Goal: Task Accomplishment & Management: Use online tool/utility

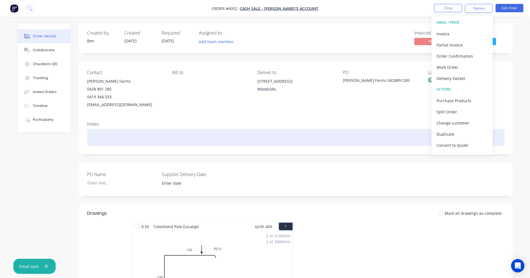
click at [308, 135] on div at bounding box center [295, 137] width 417 height 17
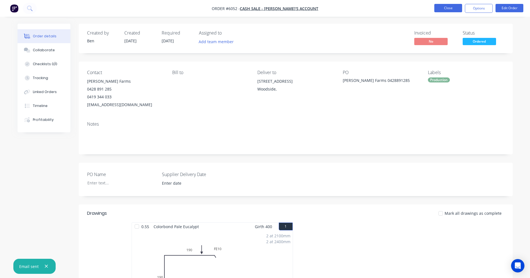
click at [455, 8] on button "Close" at bounding box center [448, 8] width 28 height 8
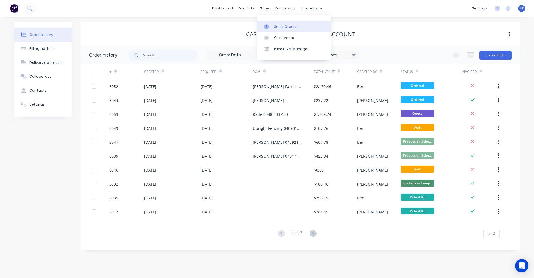
click at [273, 26] on link "Sales Orders" at bounding box center [294, 26] width 74 height 11
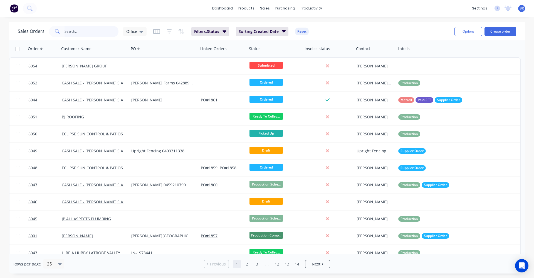
click at [70, 32] on input "text" at bounding box center [92, 31] width 54 height 11
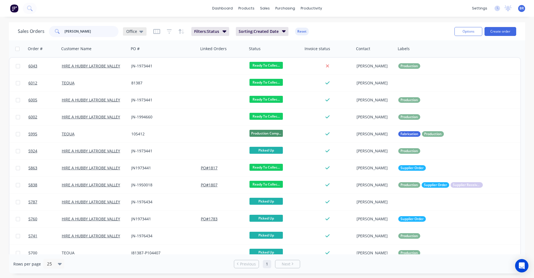
type input "[PERSON_NAME]"
drag, startPoint x: 136, startPoint y: 29, endPoint x: 136, endPoint y: 40, distance: 10.6
click at [136, 30] on span "Office" at bounding box center [131, 31] width 11 height 6
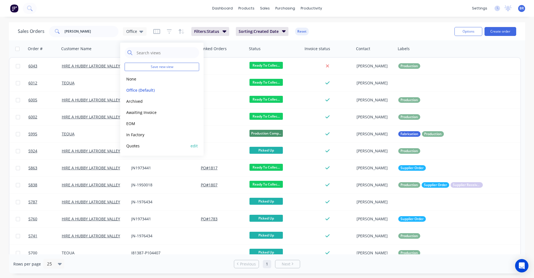
click at [138, 143] on button "Quotes" at bounding box center [156, 145] width 63 height 6
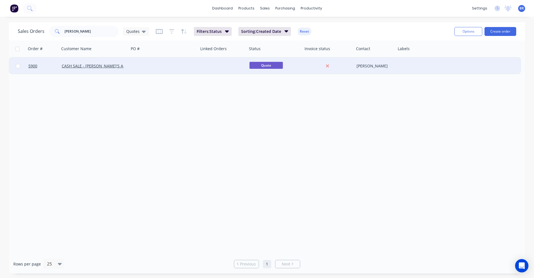
click at [153, 67] on div at bounding box center [164, 66] width 70 height 17
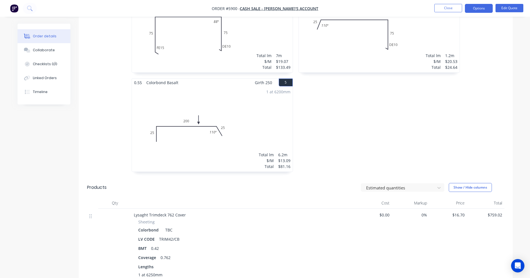
scroll to position [300, 0]
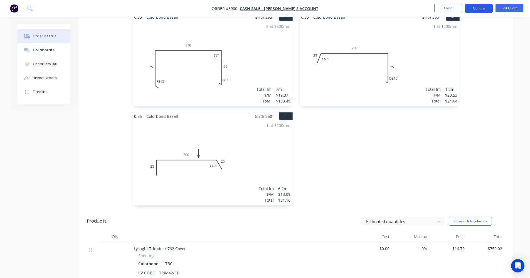
click at [482, 8] on button "Options" at bounding box center [479, 8] width 28 height 9
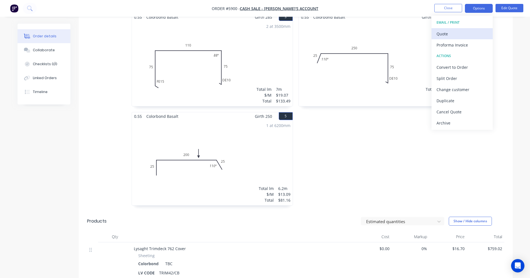
click at [447, 35] on div "Quote" at bounding box center [461, 34] width 51 height 8
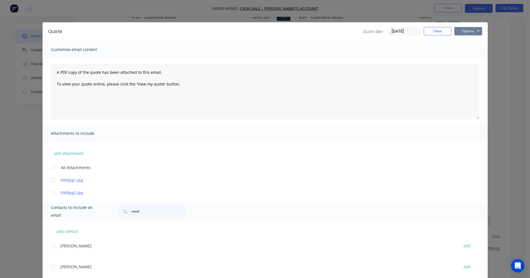
click at [471, 31] on button "Options" at bounding box center [468, 31] width 28 height 8
click at [472, 49] on button "Print" at bounding box center [472, 50] width 36 height 9
